Goal: Transaction & Acquisition: Purchase product/service

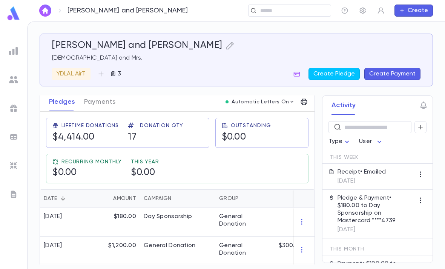
scroll to position [106, 0]
click at [308, 7] on input "text" at bounding box center [293, 10] width 70 height 7
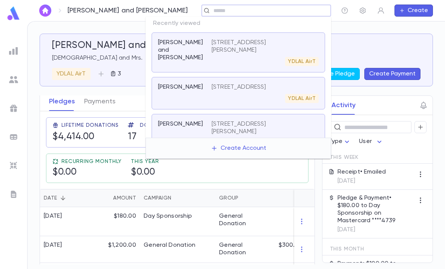
click at [232, 91] on p "[STREET_ADDRESS]" at bounding box center [238, 87] width 55 height 8
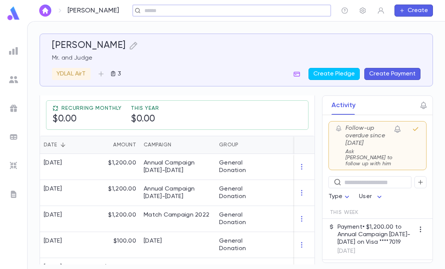
scroll to position [168, 0]
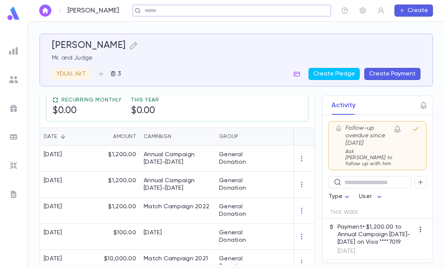
click at [245, 202] on div "General Donation" at bounding box center [243, 210] width 57 height 26
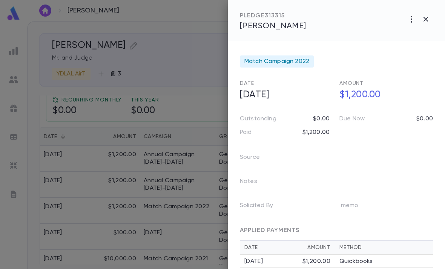
click at [207, 166] on div at bounding box center [222, 134] width 445 height 269
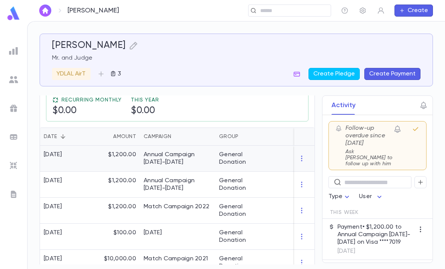
click at [208, 157] on div "Annual Campaign [DATE]-[DATE]" at bounding box center [178, 158] width 68 height 15
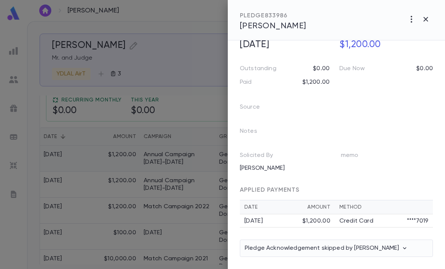
scroll to position [50, 0]
click at [324, 24] on button "button" at bounding box center [411, 19] width 14 height 14
click at [324, 140] on div at bounding box center [222, 134] width 445 height 269
click at [324, 220] on p "Credit Card" at bounding box center [356, 221] width 34 height 8
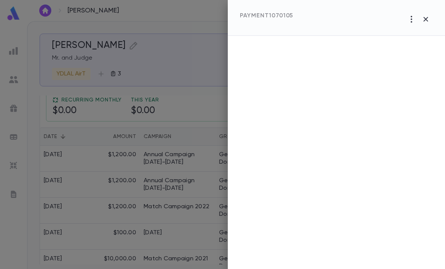
scroll to position [0, 0]
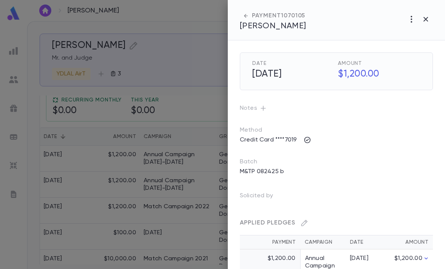
click at [324, 19] on icon "button" at bounding box center [411, 19] width 9 height 9
click at [324, 195] on div at bounding box center [222, 134] width 445 height 269
click at [176, 179] on div at bounding box center [222, 134] width 445 height 269
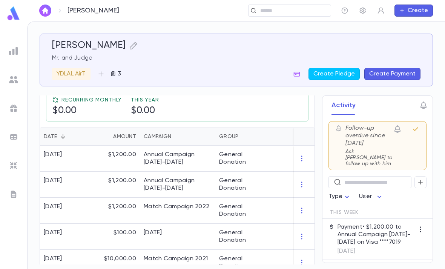
click at [293, 73] on button "button" at bounding box center [297, 74] width 12 height 12
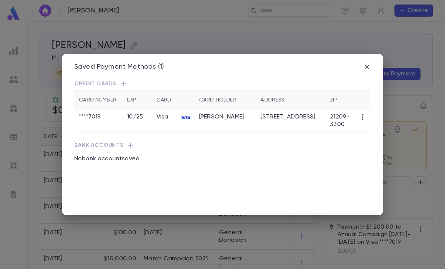
click at [295, 80] on p "Credit Cards" at bounding box center [222, 84] width 296 height 8
click at [324, 63] on icon "button" at bounding box center [367, 67] width 8 height 8
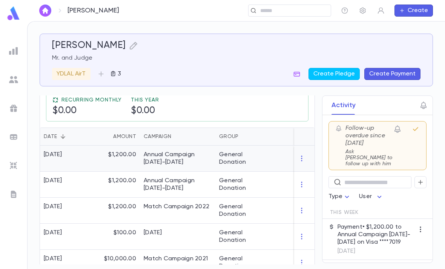
click at [258, 156] on div "General Donation" at bounding box center [243, 158] width 49 height 15
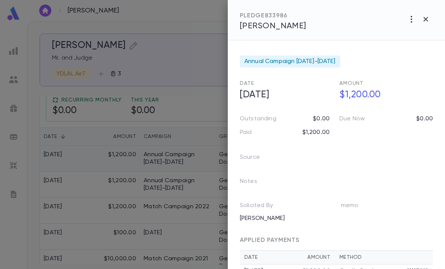
click at [324, 18] on icon "button" at bounding box center [411, 19] width 9 height 9
click at [324, 114] on div at bounding box center [222, 134] width 445 height 269
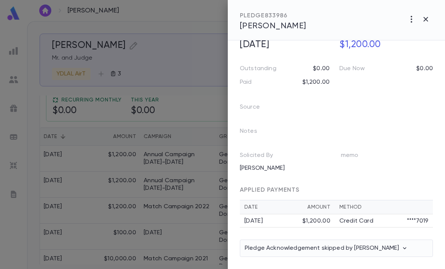
scroll to position [50, 0]
click at [324, 221] on p "Credit Card" at bounding box center [356, 221] width 34 height 8
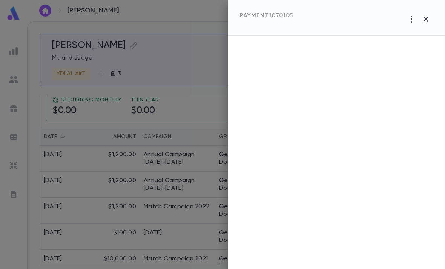
scroll to position [0, 0]
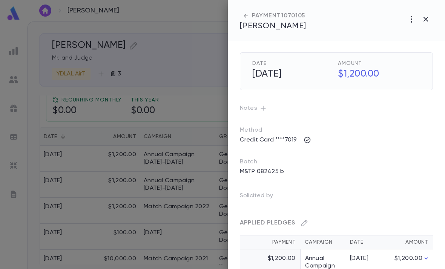
click at [324, 18] on icon "button" at bounding box center [411, 19] width 9 height 9
click at [324, 159] on div at bounding box center [222, 134] width 445 height 269
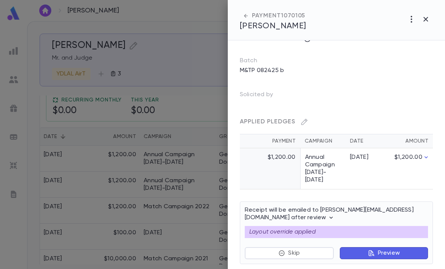
scroll to position [101, 0]
click at [324, 248] on button "Preview" at bounding box center [383, 253] width 88 height 12
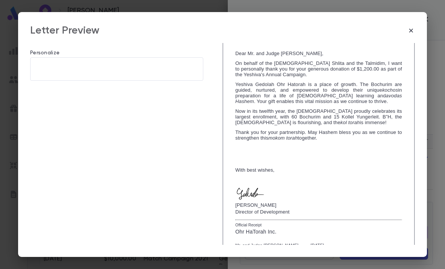
scroll to position [31, 0]
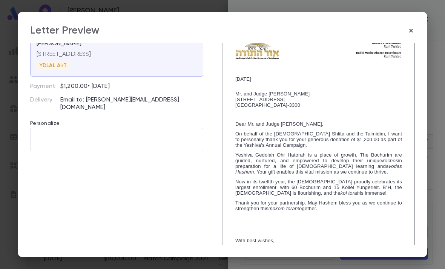
click at [120, 128] on textarea at bounding box center [116, 139] width 162 height 23
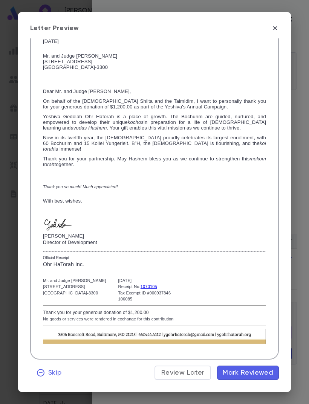
scroll to position [206, 0]
type textarea "**********"
click at [258, 268] on button "Mark Reviewed" at bounding box center [248, 373] width 62 height 14
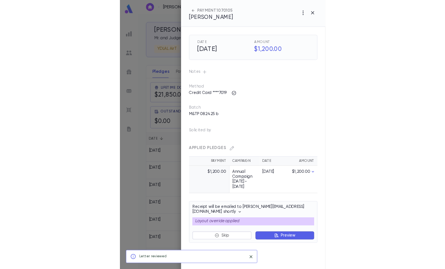
scroll to position [24, 0]
